Goal: Task Accomplishment & Management: Complete application form

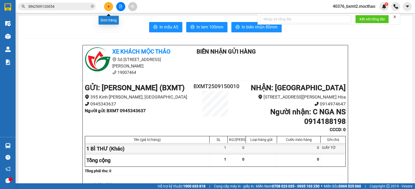
click at [107, 8] on icon "plus" at bounding box center [109, 7] width 4 height 4
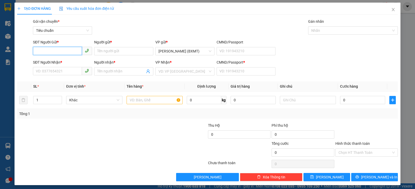
click at [42, 52] on input "SĐT Người Gửi *" at bounding box center [57, 51] width 49 height 8
click at [60, 70] on input "SĐT Người Nhận *" at bounding box center [57, 71] width 49 height 8
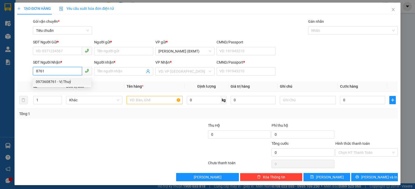
click at [63, 82] on div "0973608761 - Vị Thuỷ" at bounding box center [62, 82] width 52 height 6
type input "0973608761"
type input "Vị Thuỷ"
type input "0"
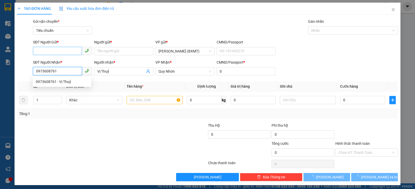
type input "40.000"
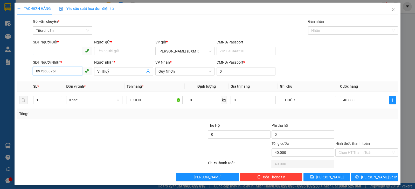
type input "0973608761"
click at [54, 53] on input "SĐT Người Gửi *" at bounding box center [57, 51] width 49 height 8
click at [67, 61] on div "0908593468 - Bé Tí" at bounding box center [62, 62] width 52 height 6
type input "0908593468"
type input "Bé Tí"
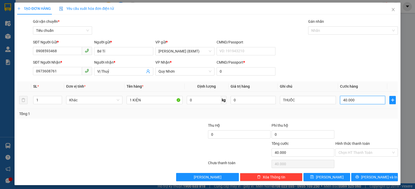
click at [360, 102] on input "40.000" at bounding box center [362, 100] width 45 height 8
type input "6"
type input "60"
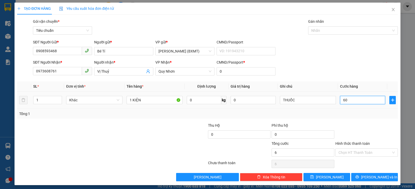
type input "60"
type input "60.000"
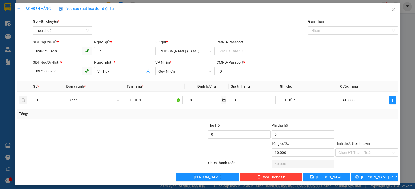
click at [347, 121] on div "Transit Pickup Surcharge Ids Transit Deliver Surcharge Ids Transit Deliver Surc…" at bounding box center [207, 100] width 380 height 163
click at [369, 176] on span "[PERSON_NAME] và In" at bounding box center [379, 178] width 36 height 6
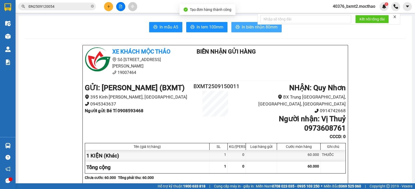
click at [239, 24] on button "In biên nhận 80mm" at bounding box center [256, 27] width 50 height 10
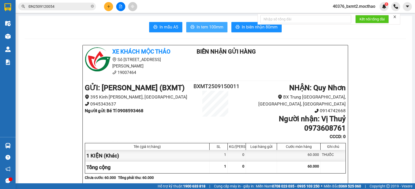
click at [204, 30] on span "In tem 100mm" at bounding box center [209, 27] width 27 height 6
click at [105, 8] on button at bounding box center [108, 6] width 9 height 9
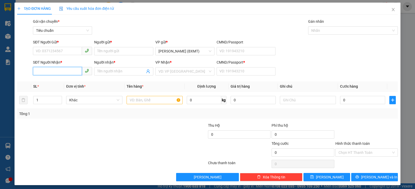
click at [58, 73] on input "SĐT Người Nhận *" at bounding box center [57, 71] width 49 height 8
drag, startPoint x: 59, startPoint y: 73, endPoint x: 14, endPoint y: 68, distance: 45.3
click at [14, 68] on div "TẠO ĐƠN HÀNG Yêu cầu xuất hóa đơn điện tử Transit Pickup Surcharge Ids Transit …" at bounding box center [207, 94] width 415 height 189
click at [49, 82] on div "0973608761 - Vị Thuỷ" at bounding box center [62, 82] width 52 height 6
type input "0973608761"
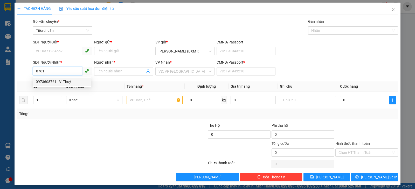
type input "Vị Thuỷ"
type input "0"
type input "60.000"
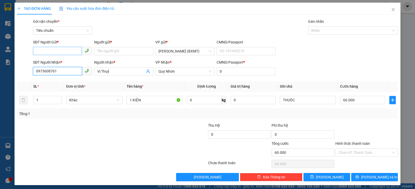
type input "0973608761"
click at [68, 48] on input "SĐT Người Gửi *" at bounding box center [57, 51] width 49 height 8
click at [69, 60] on div "0908593468 - Bé Tí" at bounding box center [62, 62] width 52 height 6
type input "0908593468"
type input "Bé Tí"
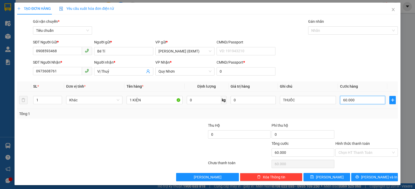
click at [362, 103] on input "60.000" at bounding box center [362, 100] width 45 height 8
type input "5"
type input "50"
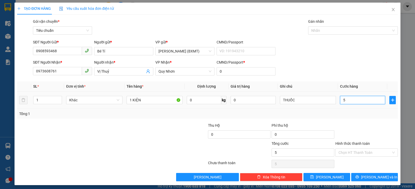
type input "50"
type input "50.000"
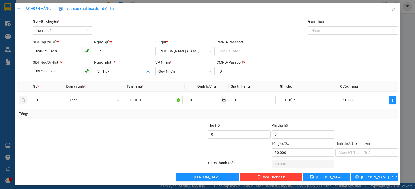
click at [358, 123] on div at bounding box center [366, 132] width 63 height 18
click at [369, 175] on span "[PERSON_NAME] và In" at bounding box center [379, 178] width 36 height 6
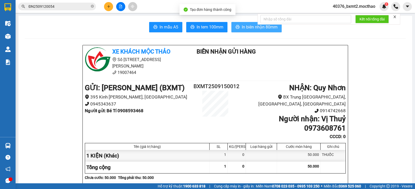
click at [250, 28] on span "In biên nhận 80mm" at bounding box center [259, 27] width 36 height 6
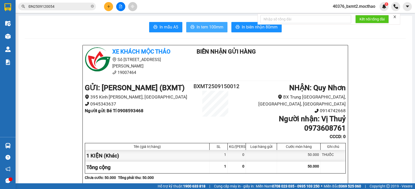
click at [196, 27] on span "In tem 100mm" at bounding box center [209, 27] width 27 height 6
click at [107, 8] on icon "plus" at bounding box center [109, 7] width 4 height 4
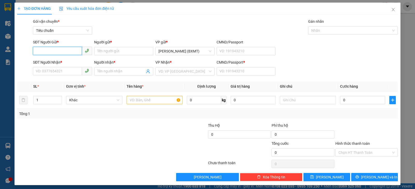
click at [60, 49] on input "SĐT Người Gửi *" at bounding box center [57, 51] width 49 height 8
click at [76, 61] on div "0947879462 - PHONG" at bounding box center [62, 62] width 52 height 6
type input "0947879462"
type input "PHONG"
type input "0911359818"
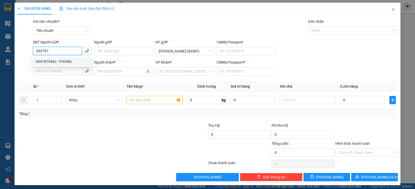
type input "DUYÊN"
type input "123456789"
type input "20.000"
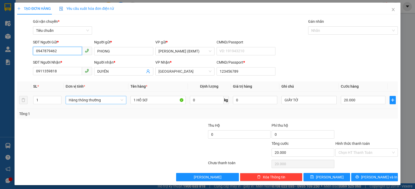
click at [106, 100] on span "Hàng thông thường" at bounding box center [96, 100] width 54 height 8
type input "0947879462"
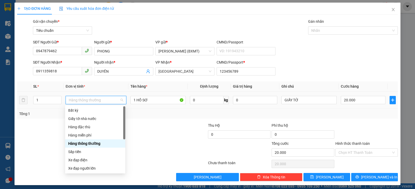
scroll to position [33, 0]
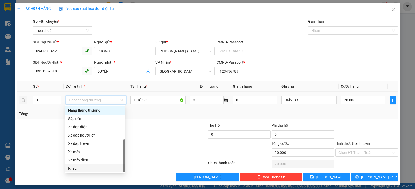
click at [92, 170] on div "Khác" at bounding box center [95, 169] width 54 height 6
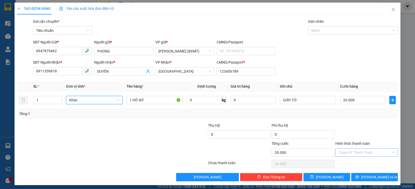
click at [366, 151] on input "Hình thức thanh toán" at bounding box center [364, 153] width 53 height 8
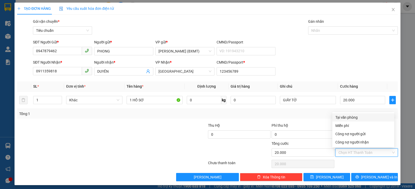
click at [364, 117] on div "Tại văn phòng" at bounding box center [363, 118] width 56 height 6
type input "0"
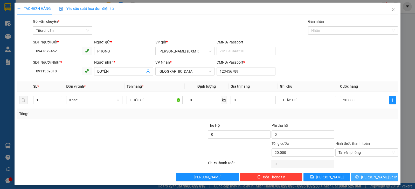
click at [368, 179] on span "[PERSON_NAME] và In" at bounding box center [379, 178] width 36 height 6
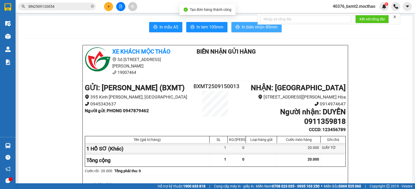
click at [241, 25] on span "In biên nhận 80mm" at bounding box center [259, 27] width 36 height 6
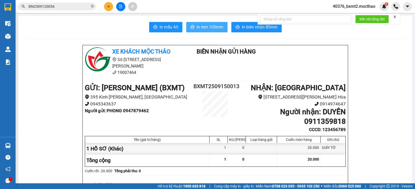
click at [203, 30] on span "In tem 100mm" at bounding box center [209, 27] width 27 height 6
